Goal: Transaction & Acquisition: Subscribe to service/newsletter

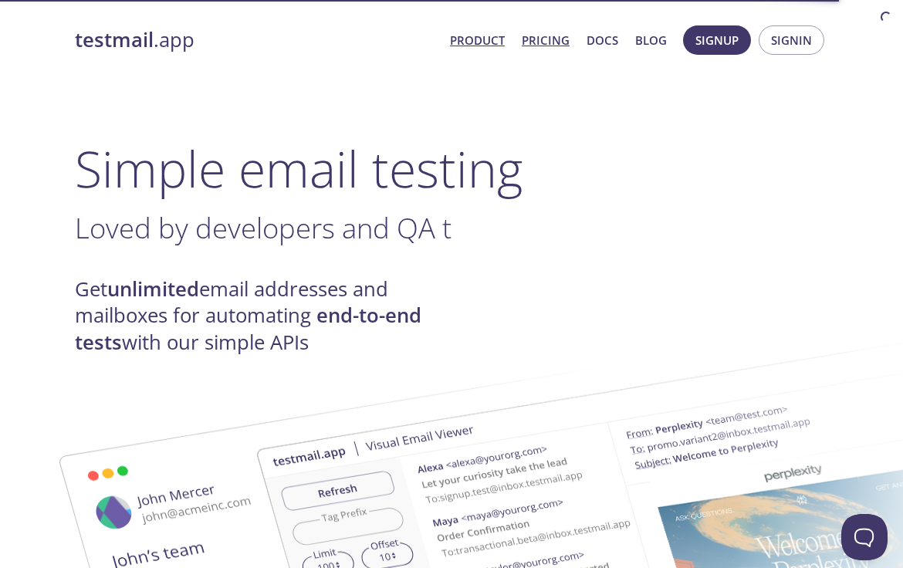
click at [524, 42] on link "Pricing" at bounding box center [546, 40] width 48 height 20
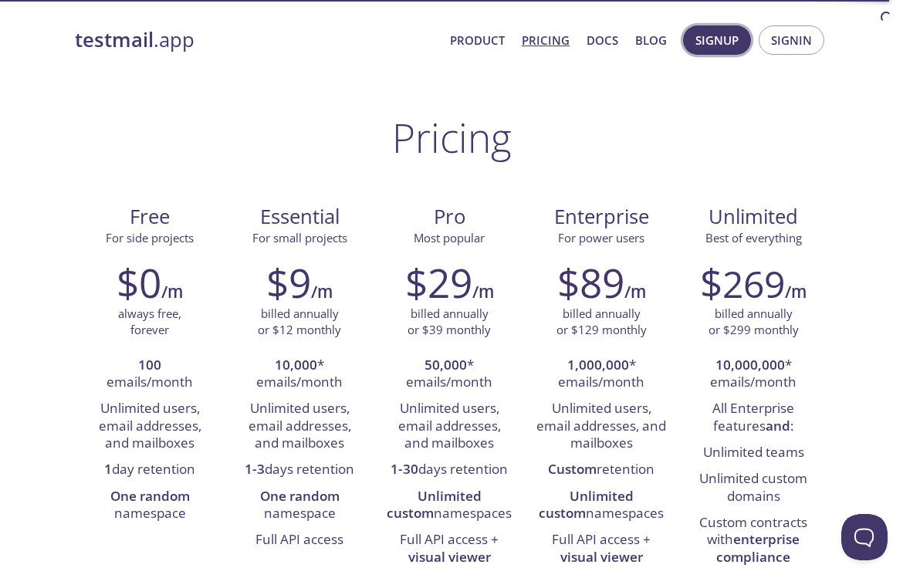
click at [714, 42] on span "Signup" at bounding box center [717, 40] width 43 height 20
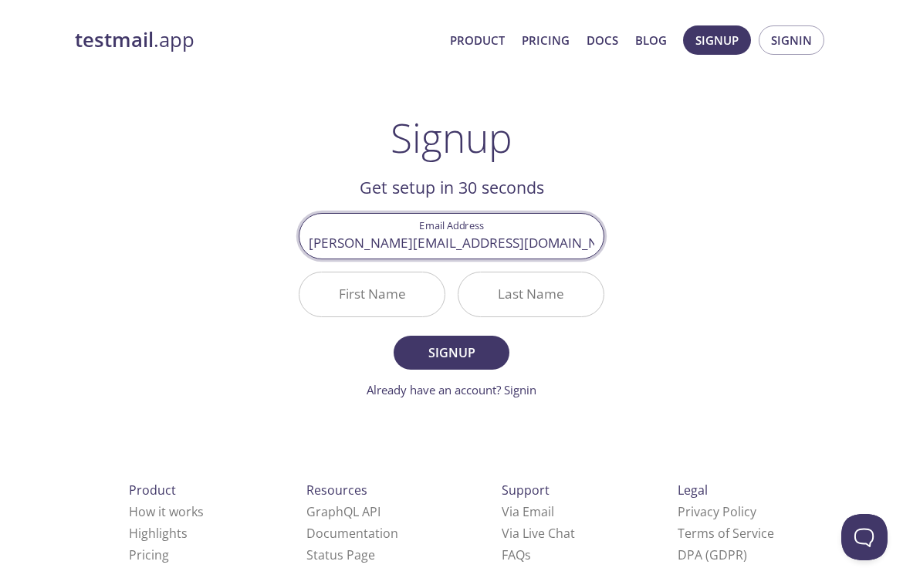
type input "[PERSON_NAME][EMAIL_ADDRESS][DOMAIN_NAME]"
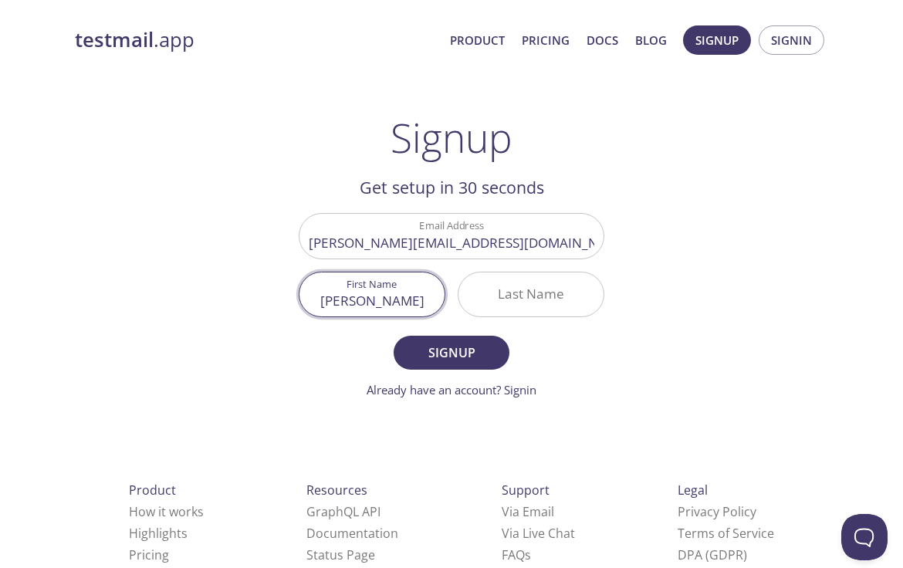
type input "[PERSON_NAME]"
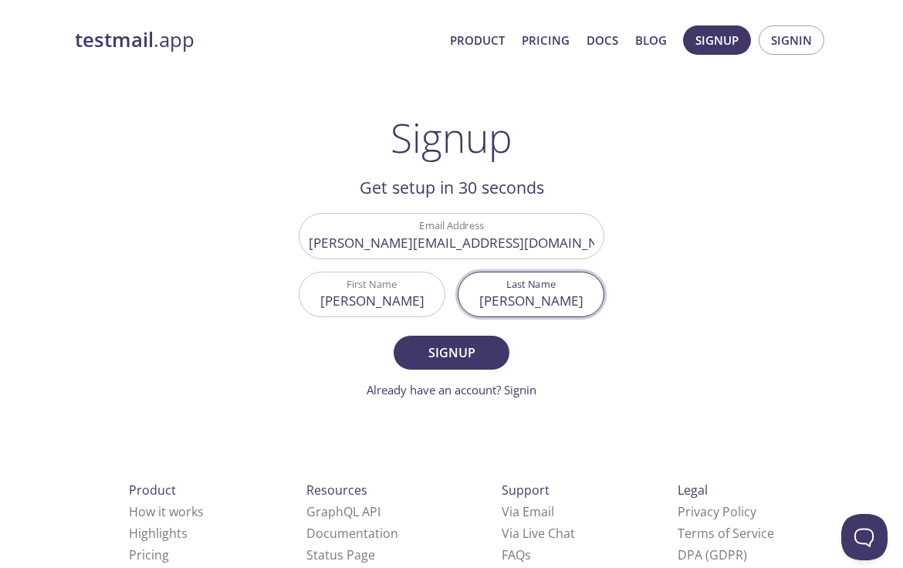
type input "[PERSON_NAME]"
click at [475, 364] on span "Signup" at bounding box center [452, 353] width 82 height 22
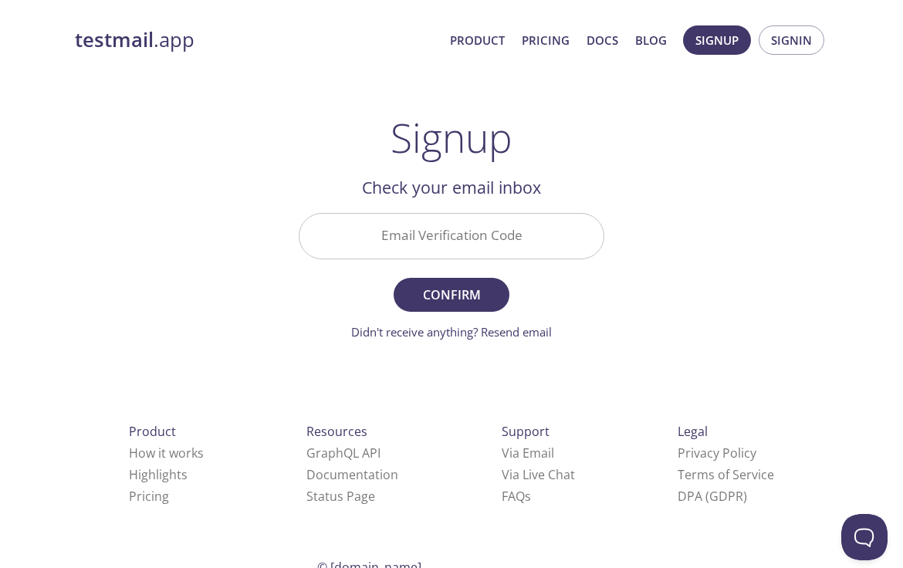
click at [429, 248] on input "Email Verification Code" at bounding box center [452, 236] width 304 height 44
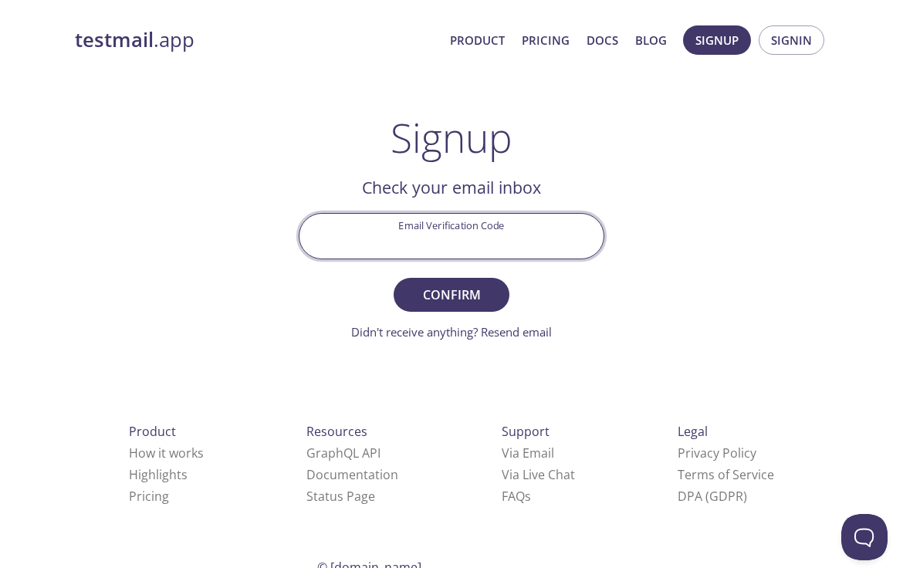
paste input "VQYYPUQ"
type input "VQYYPUQ"
click at [441, 306] on span "Confirm" at bounding box center [452, 295] width 82 height 22
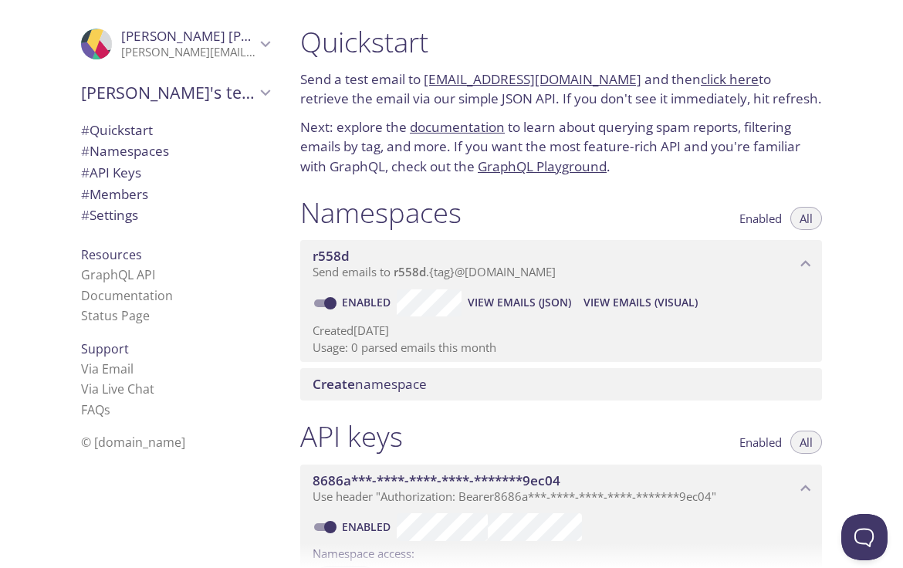
click at [759, 83] on link "click here" at bounding box center [730, 79] width 58 height 18
